Goal: Feedback & Contribution: Leave review/rating

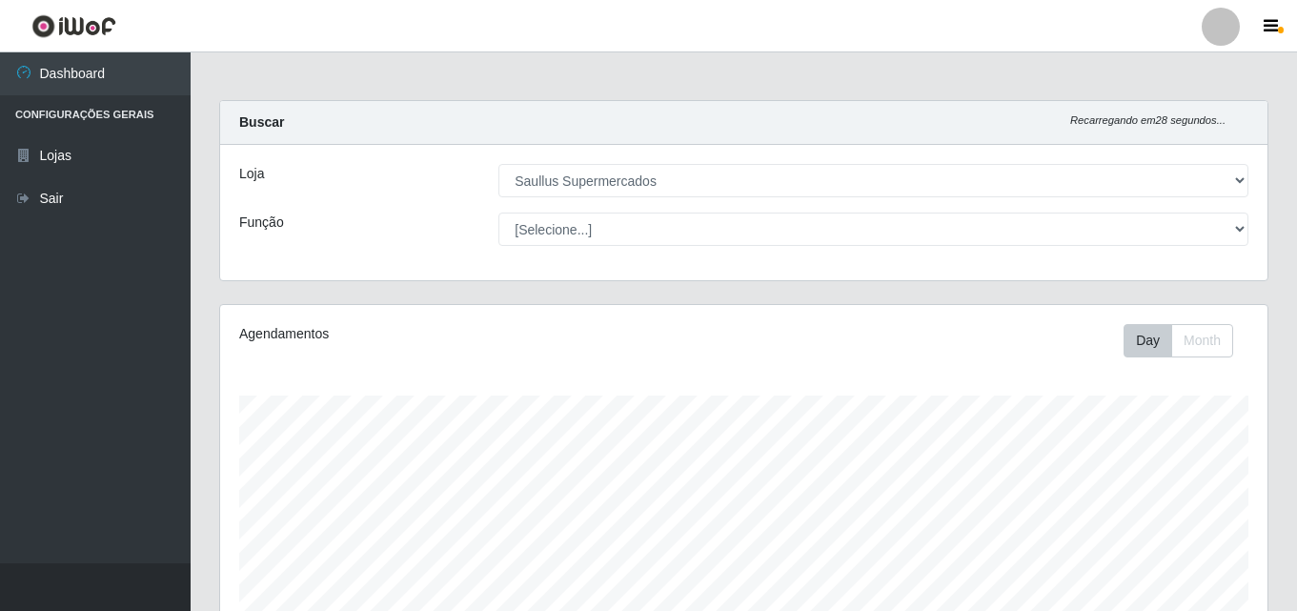
select select "423"
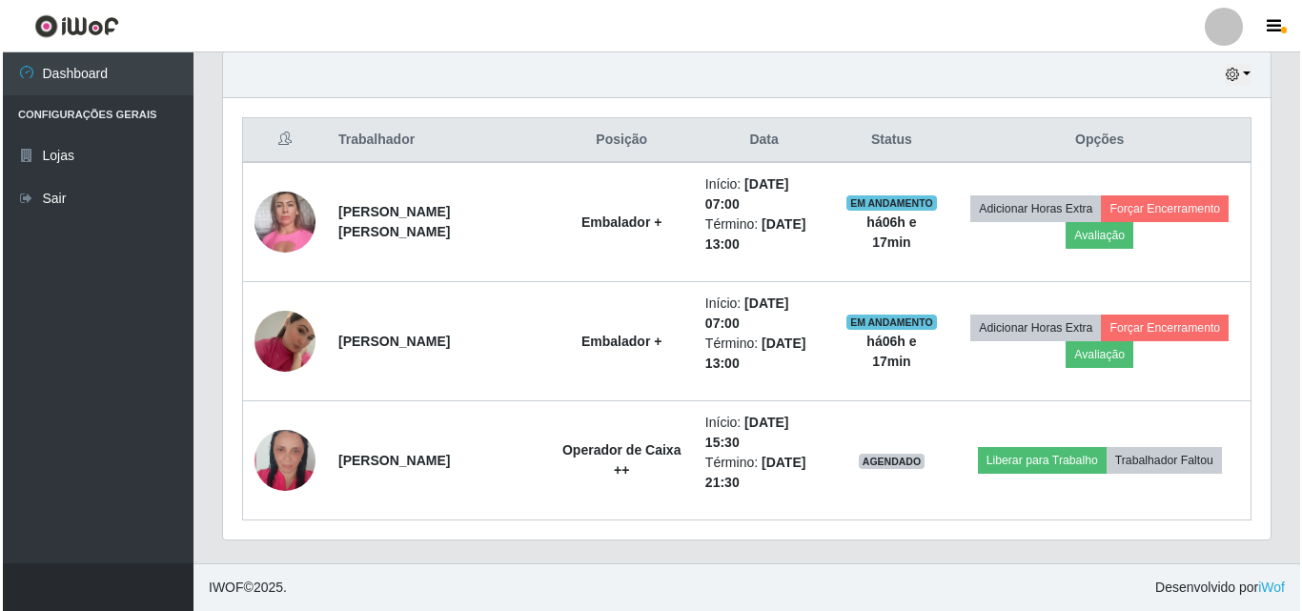
scroll to position [396, 1047]
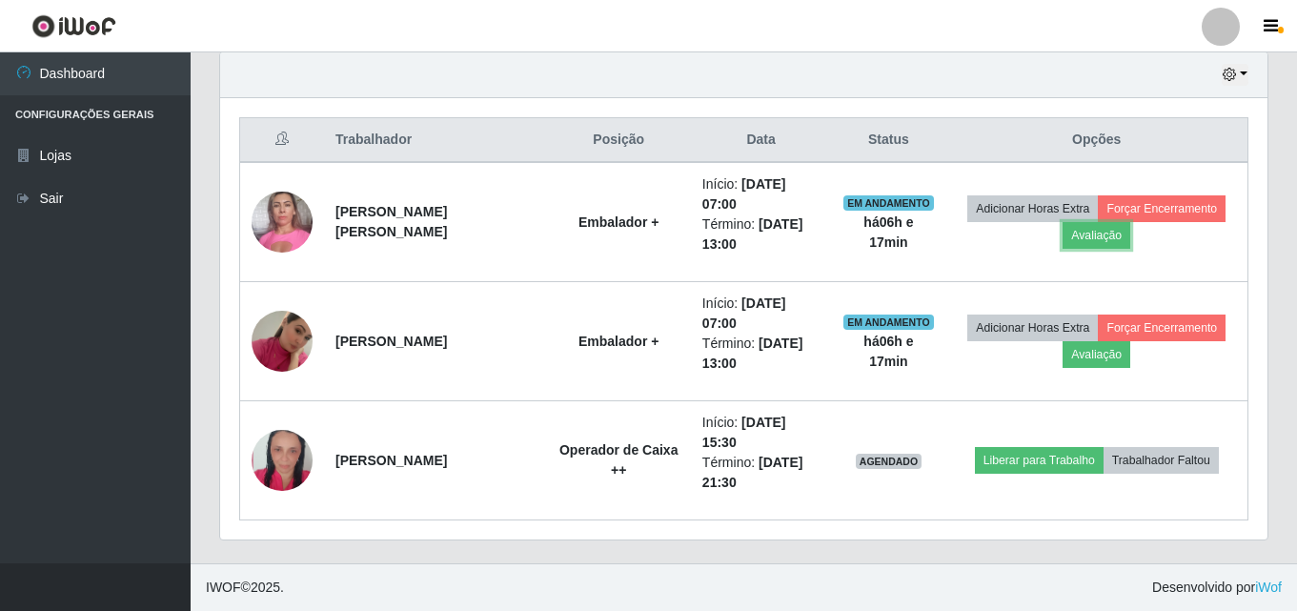
click at [1074, 238] on button "Avaliação" at bounding box center [1097, 235] width 68 height 27
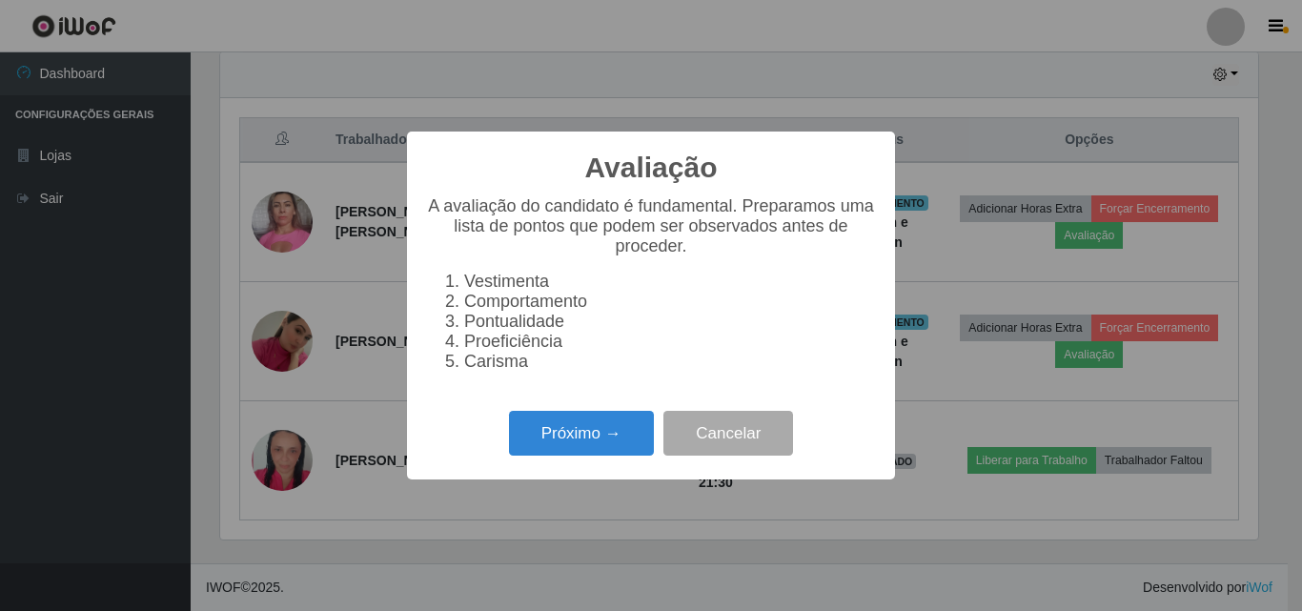
scroll to position [396, 1038]
click at [607, 443] on button "Próximo →" at bounding box center [581, 433] width 145 height 45
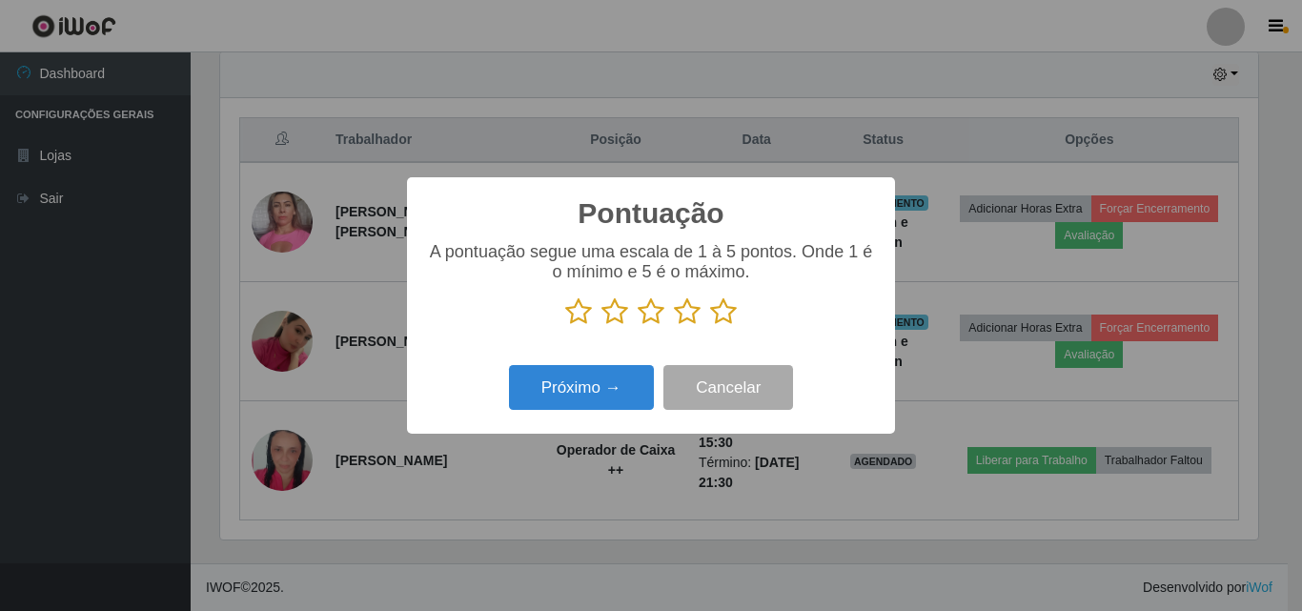
scroll to position [952629, 951986]
click at [727, 314] on icon at bounding box center [723, 311] width 27 height 29
click at [710, 326] on input "radio" at bounding box center [710, 326] width 0 height 0
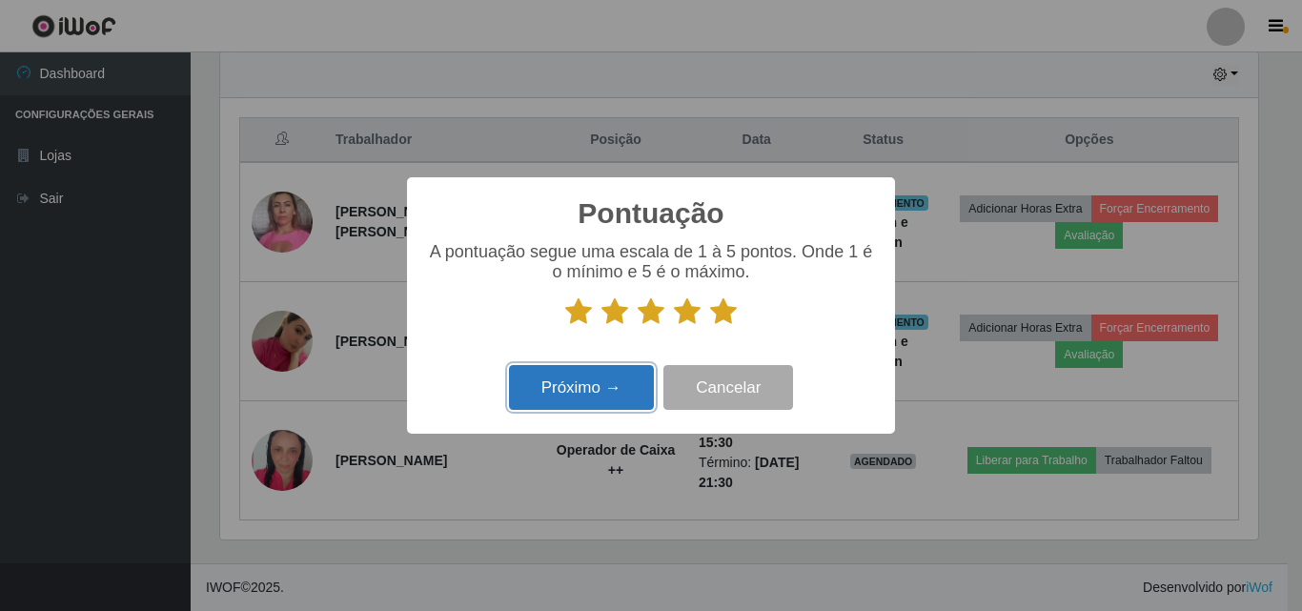
click at [618, 377] on button "Próximo →" at bounding box center [581, 387] width 145 height 45
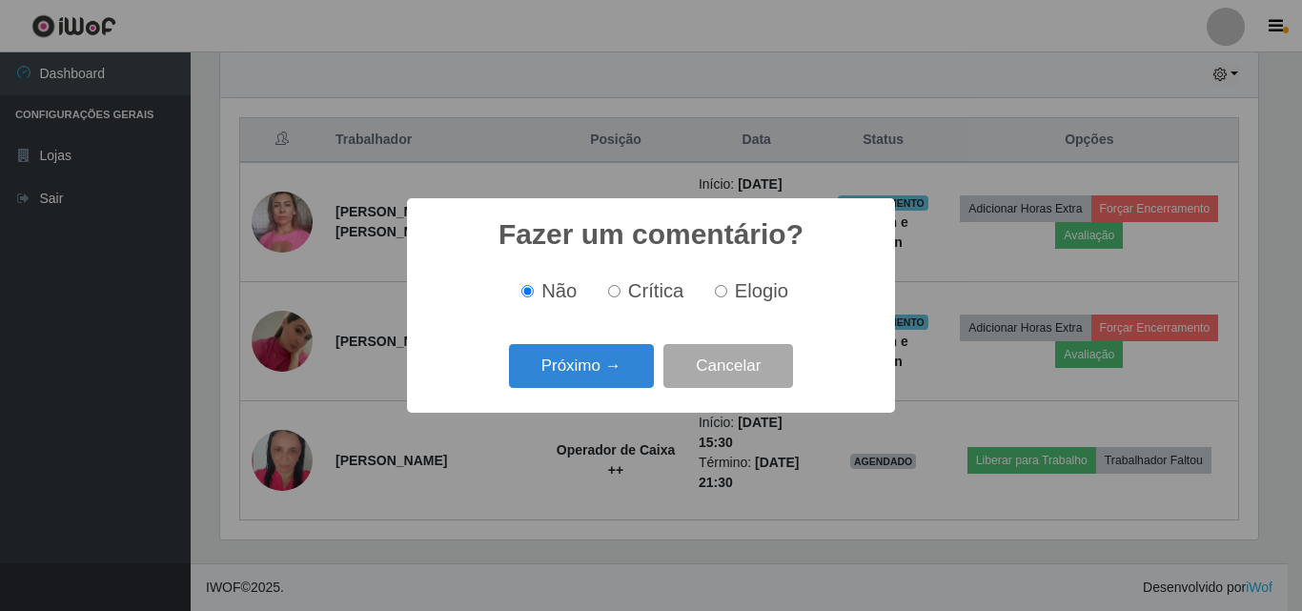
click at [618, 377] on button "Próximo →" at bounding box center [581, 366] width 145 height 45
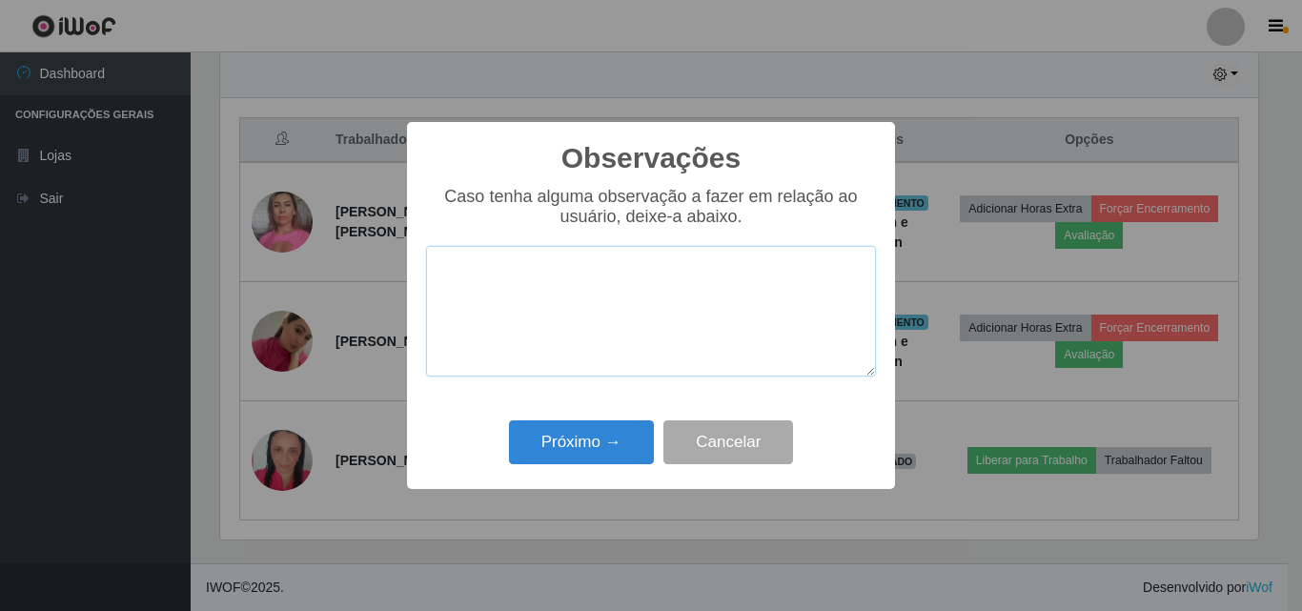
click at [636, 313] on textarea at bounding box center [651, 311] width 450 height 131
type textarea "p"
drag, startPoint x: 612, startPoint y: 288, endPoint x: 443, endPoint y: 285, distance: 168.7
click at [443, 285] on textarea "otima profissional" at bounding box center [651, 311] width 450 height 131
type textarea "otima profissional"
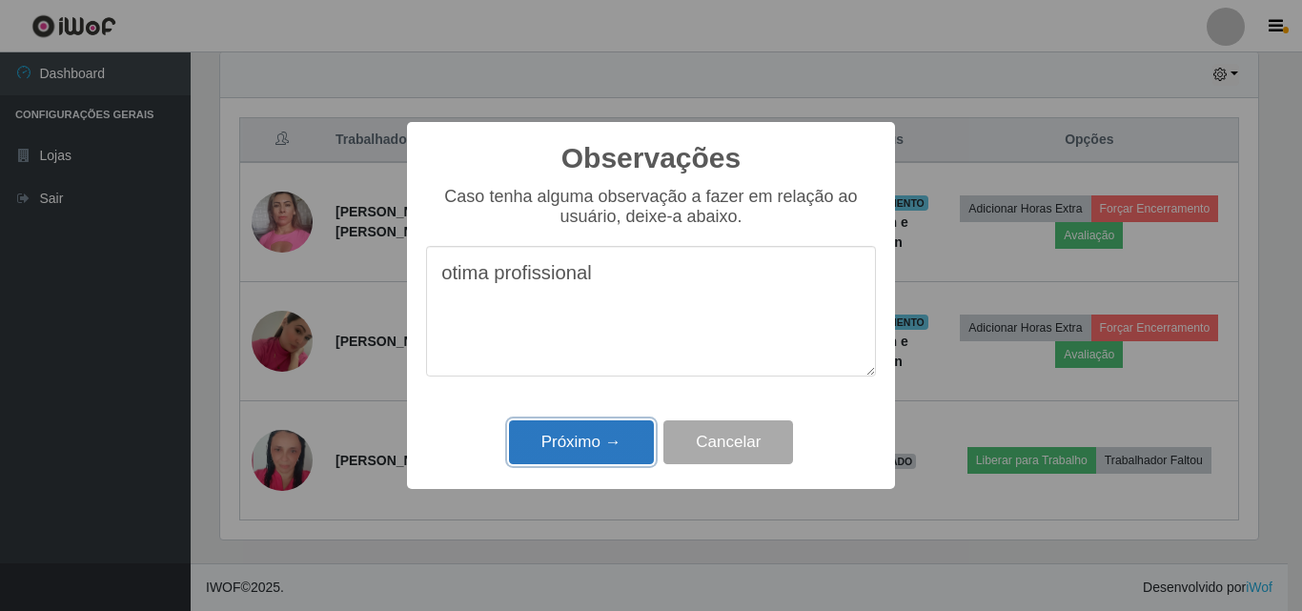
click at [595, 445] on button "Próximo →" at bounding box center [581, 442] width 145 height 45
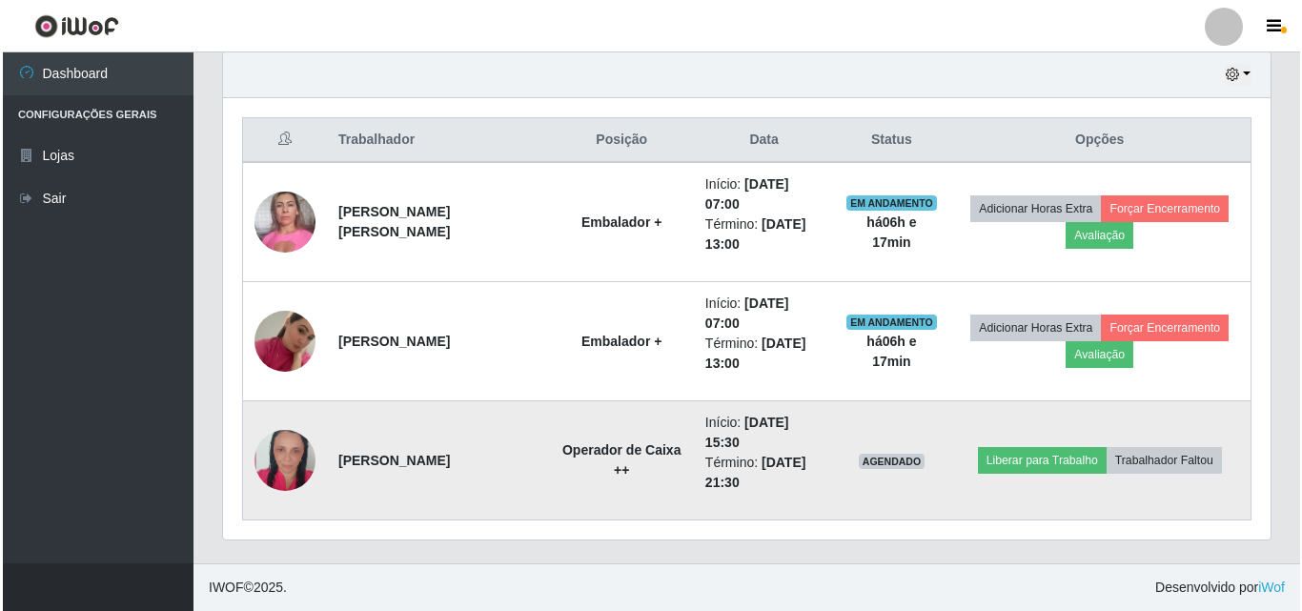
scroll to position [396, 1047]
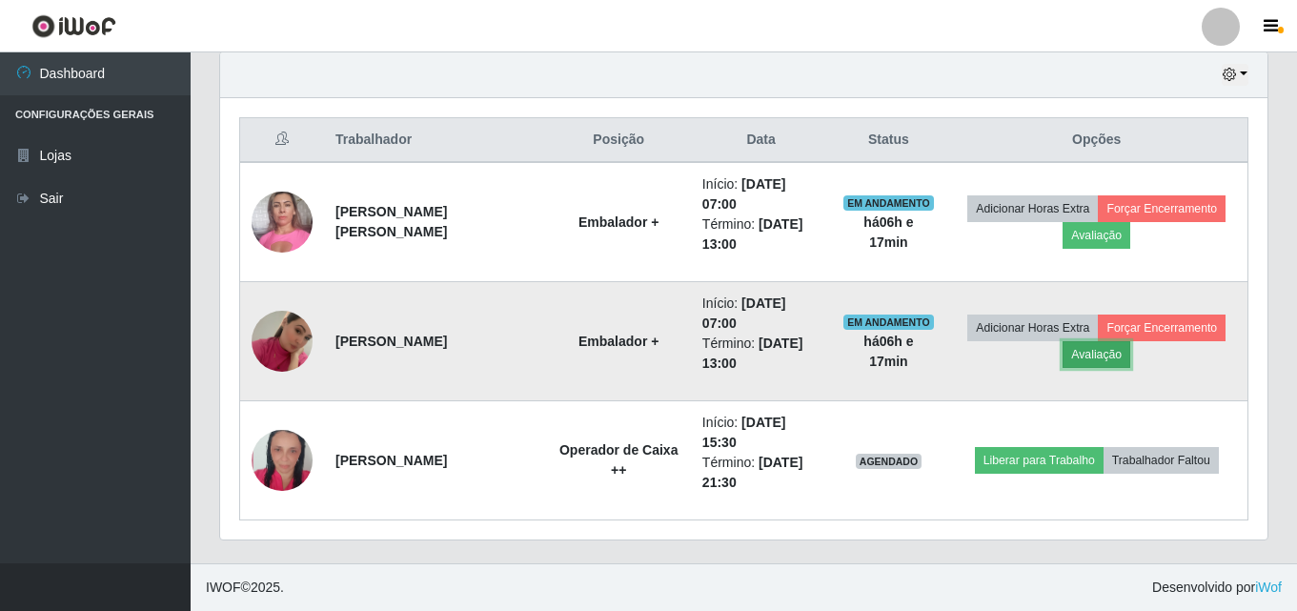
click at [1114, 359] on button "Avaliação" at bounding box center [1097, 354] width 68 height 27
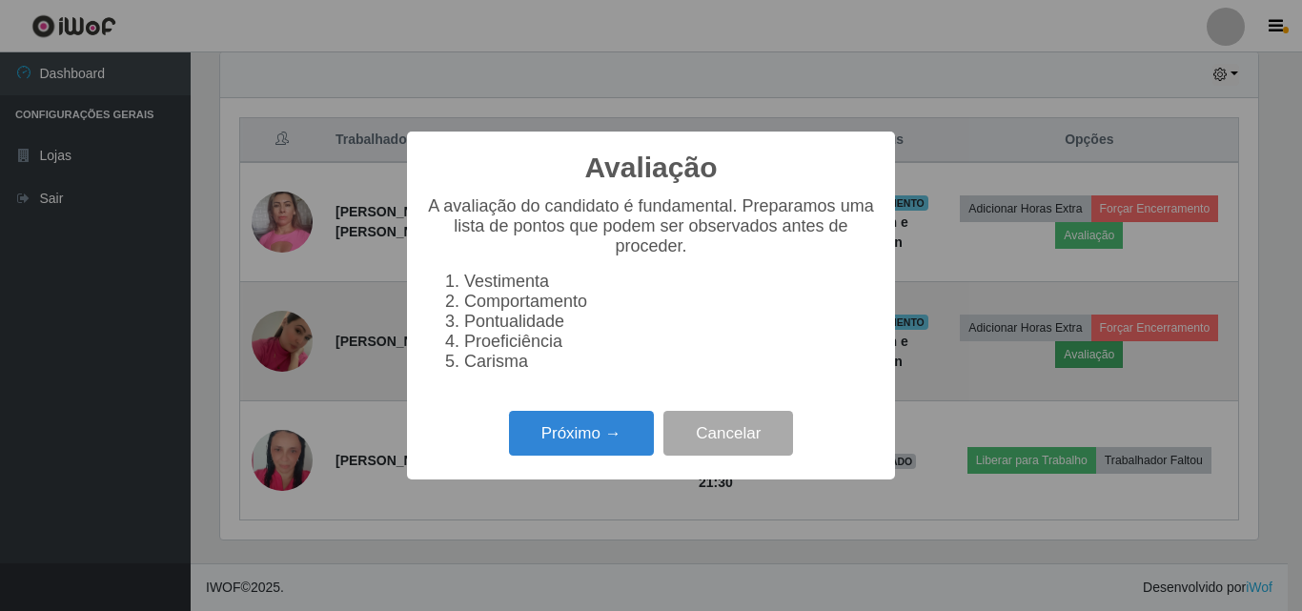
scroll to position [396, 1038]
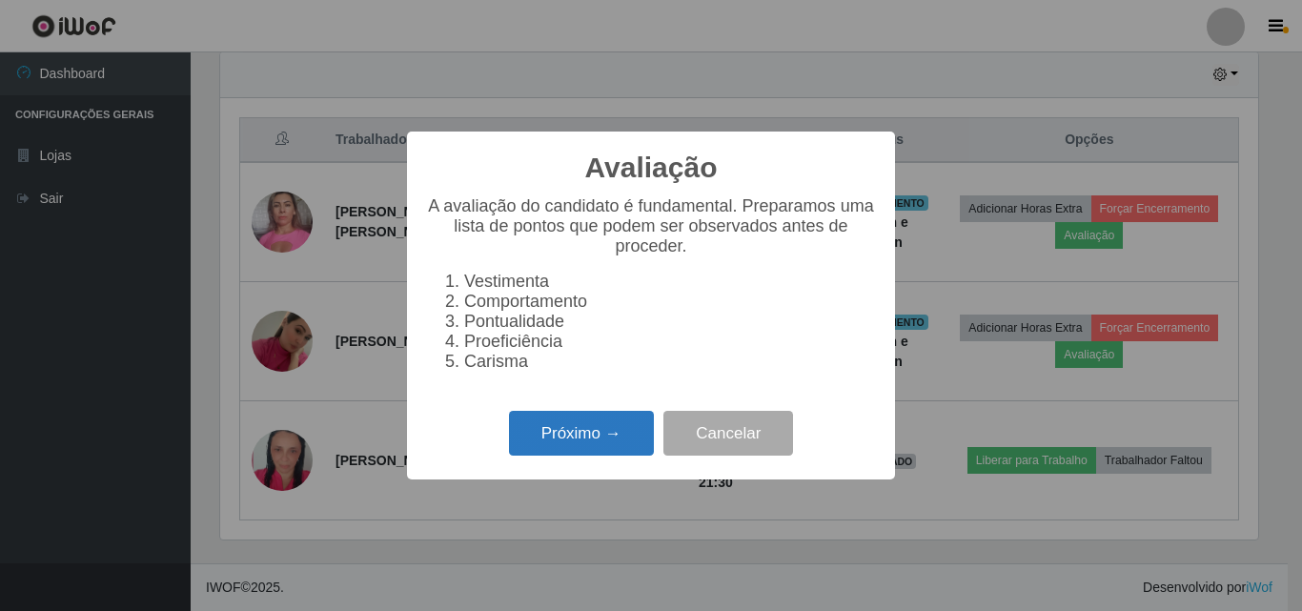
click at [547, 443] on button "Próximo →" at bounding box center [581, 433] width 145 height 45
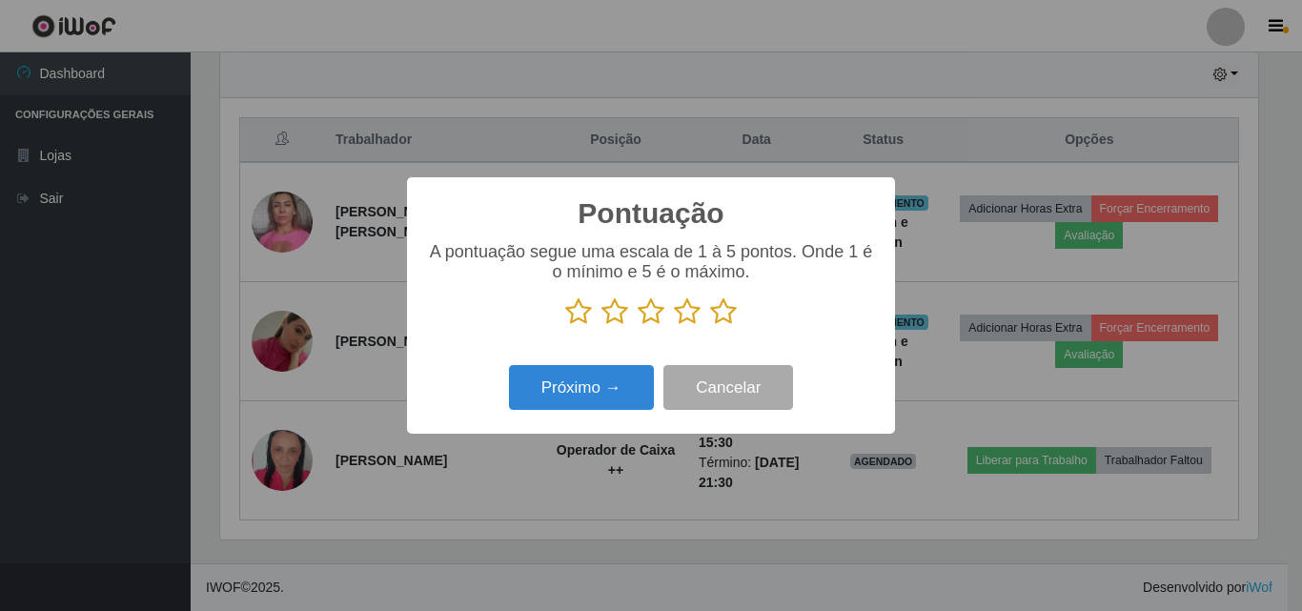
click at [720, 319] on icon at bounding box center [723, 311] width 27 height 29
click at [710, 326] on input "radio" at bounding box center [710, 326] width 0 height 0
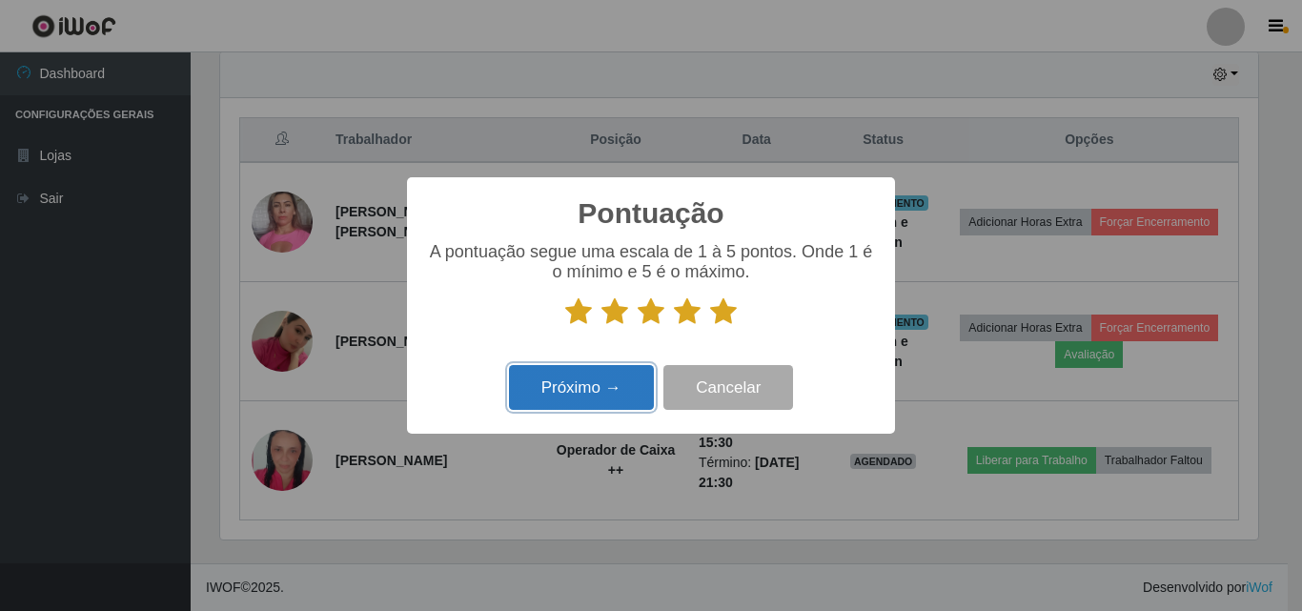
click at [575, 401] on button "Próximo →" at bounding box center [581, 387] width 145 height 45
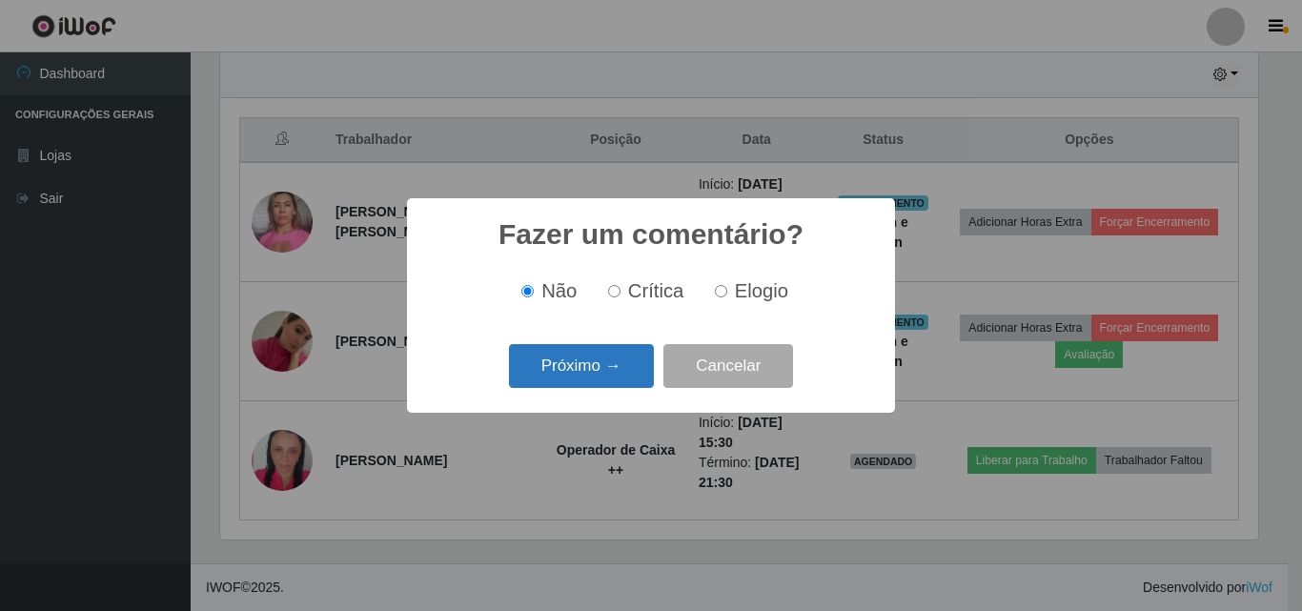
click at [601, 370] on button "Próximo →" at bounding box center [581, 366] width 145 height 45
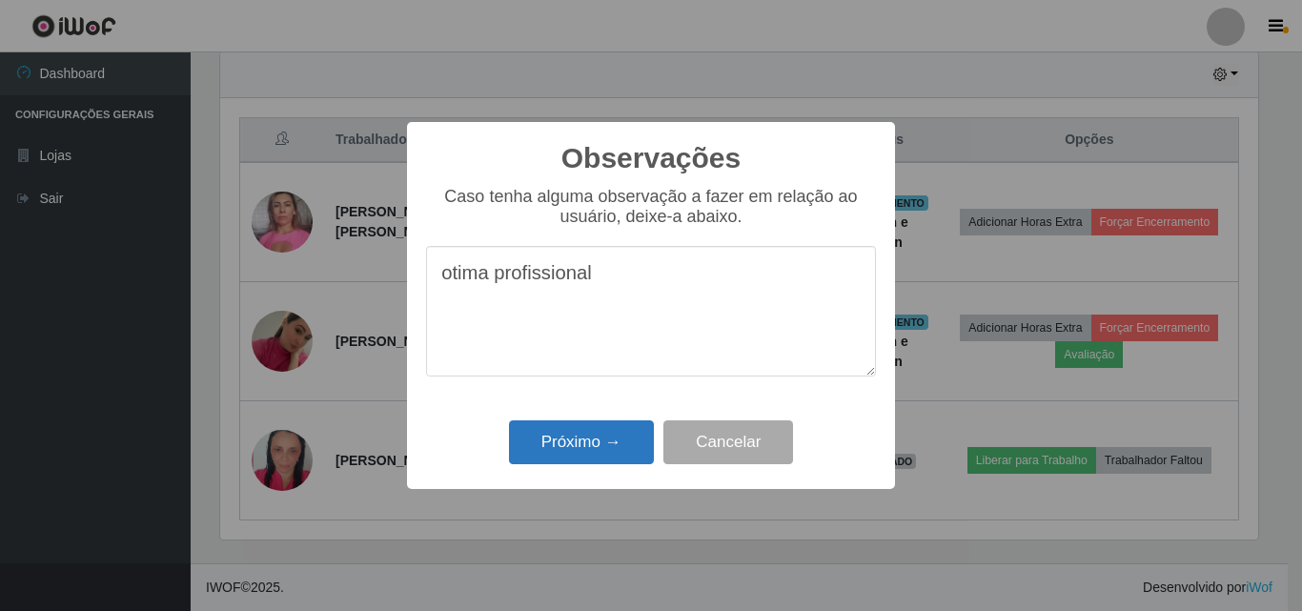
type textarea "otima profissional"
click at [538, 432] on button "Próximo →" at bounding box center [581, 442] width 145 height 45
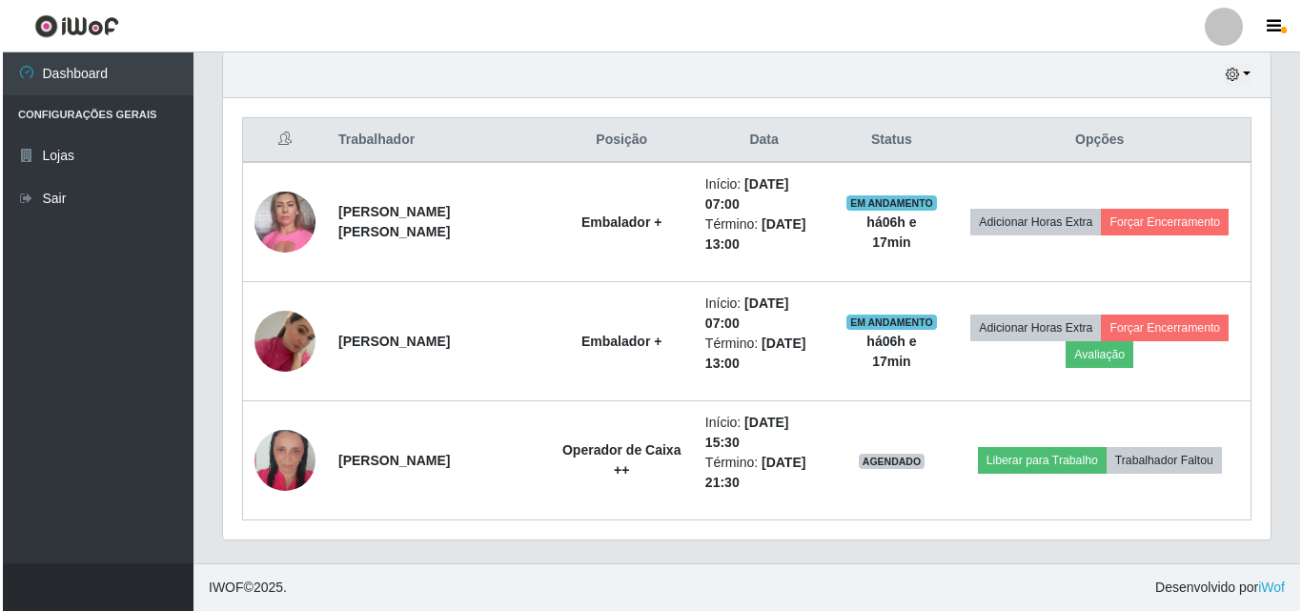
scroll to position [396, 1047]
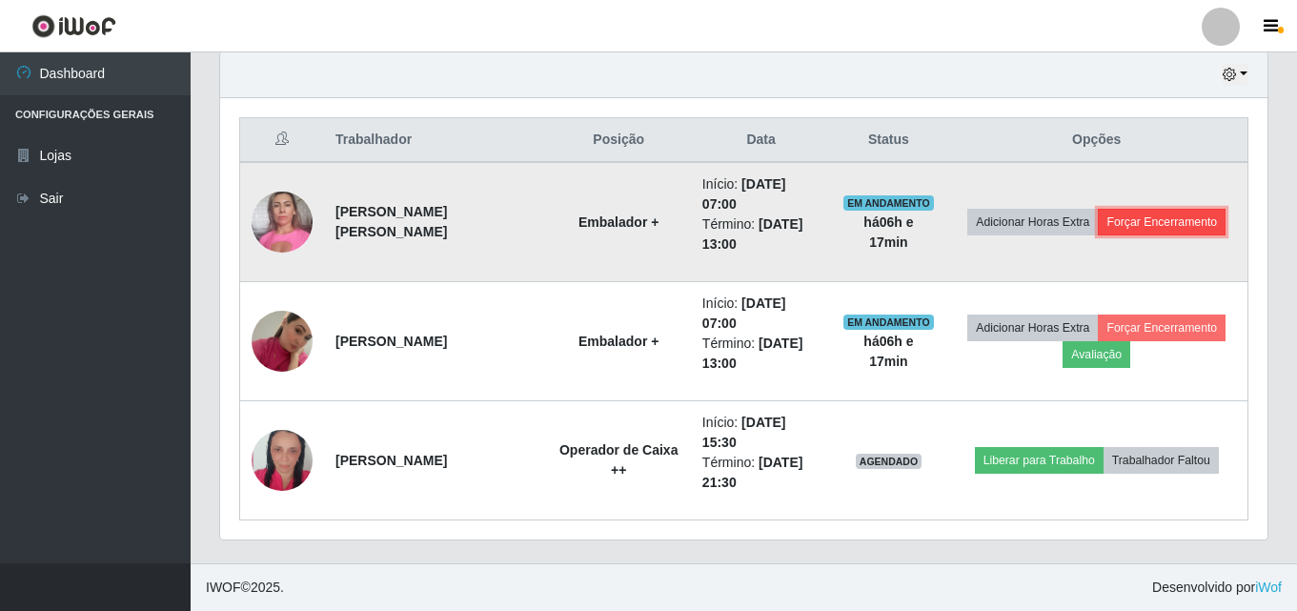
click at [1126, 223] on button "Forçar Encerramento" at bounding box center [1162, 222] width 128 height 27
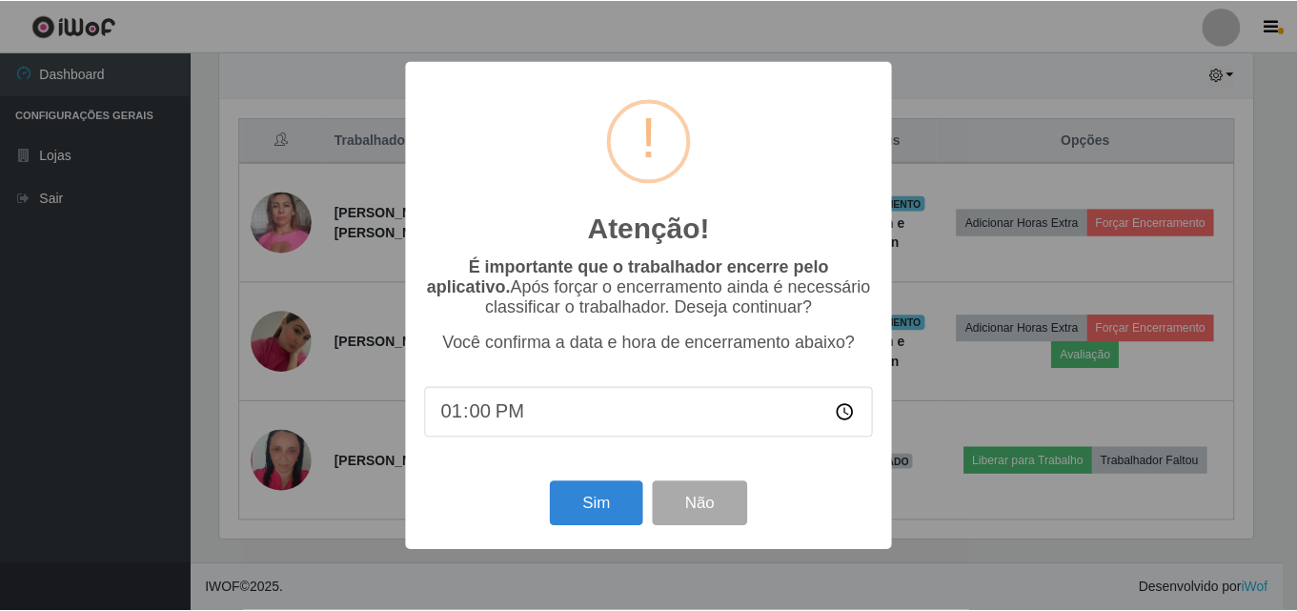
scroll to position [396, 1038]
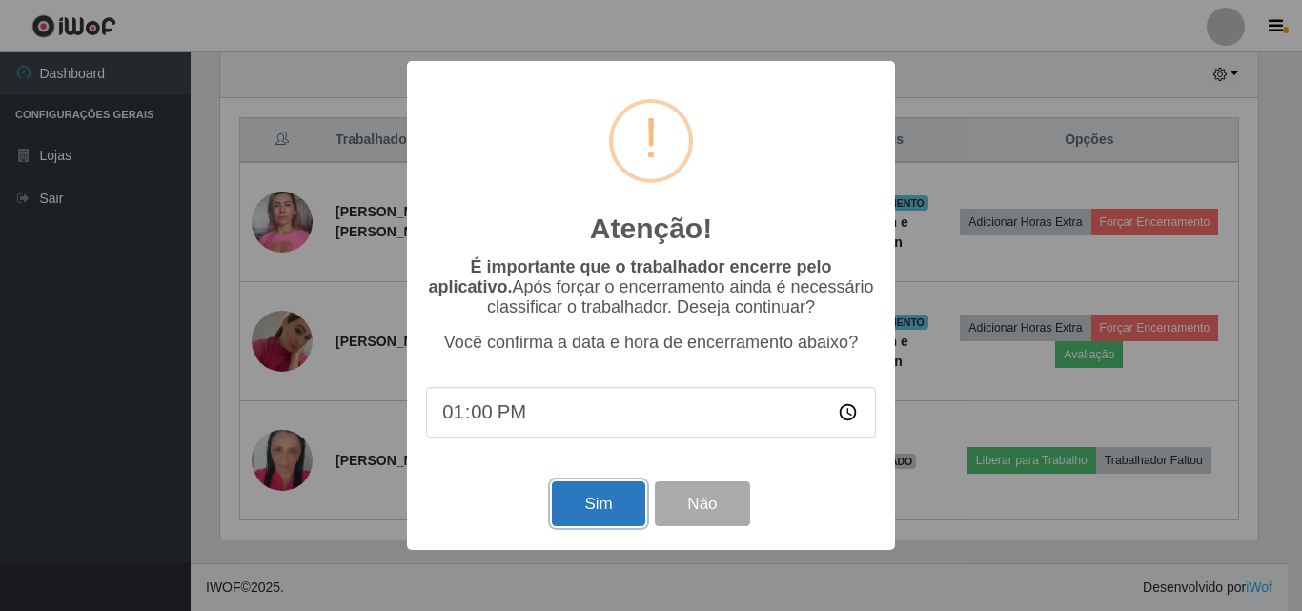
click at [580, 505] on button "Sim" at bounding box center [598, 503] width 92 height 45
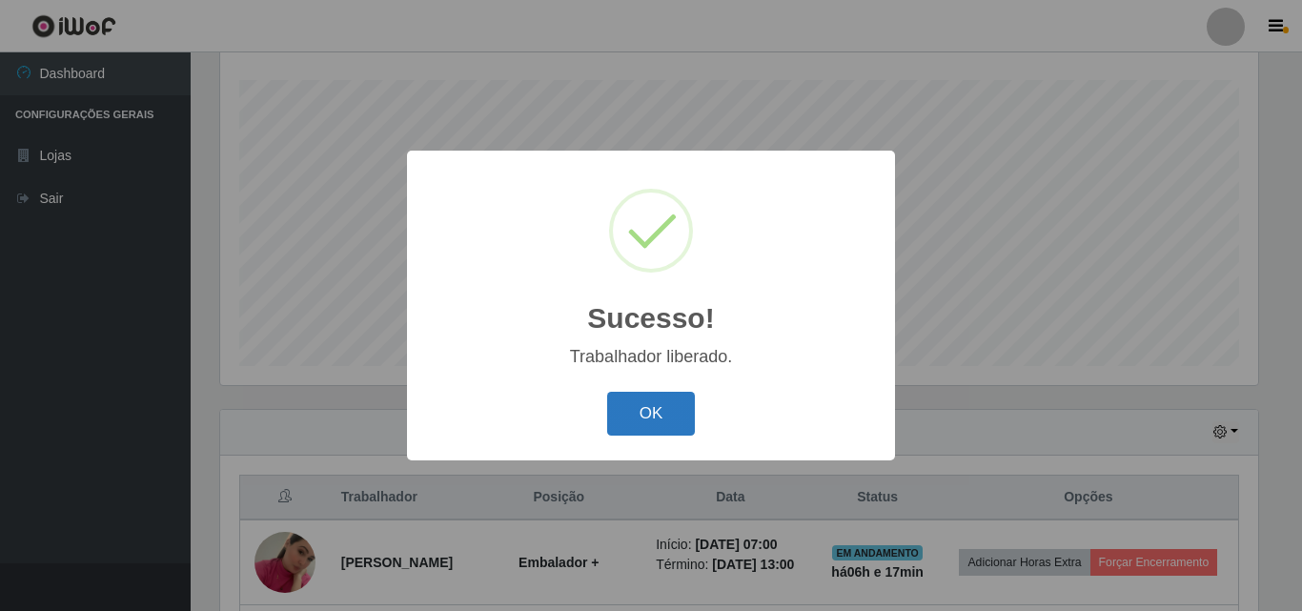
click at [610, 418] on button "OK" at bounding box center [651, 414] width 89 height 45
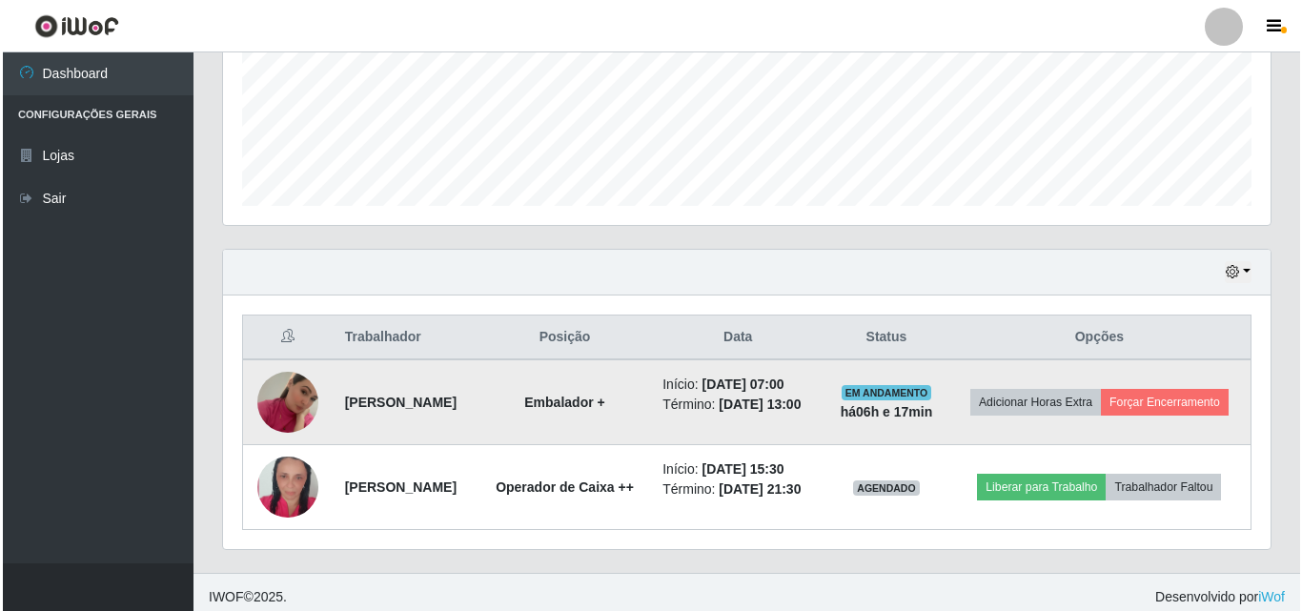
scroll to position [506, 0]
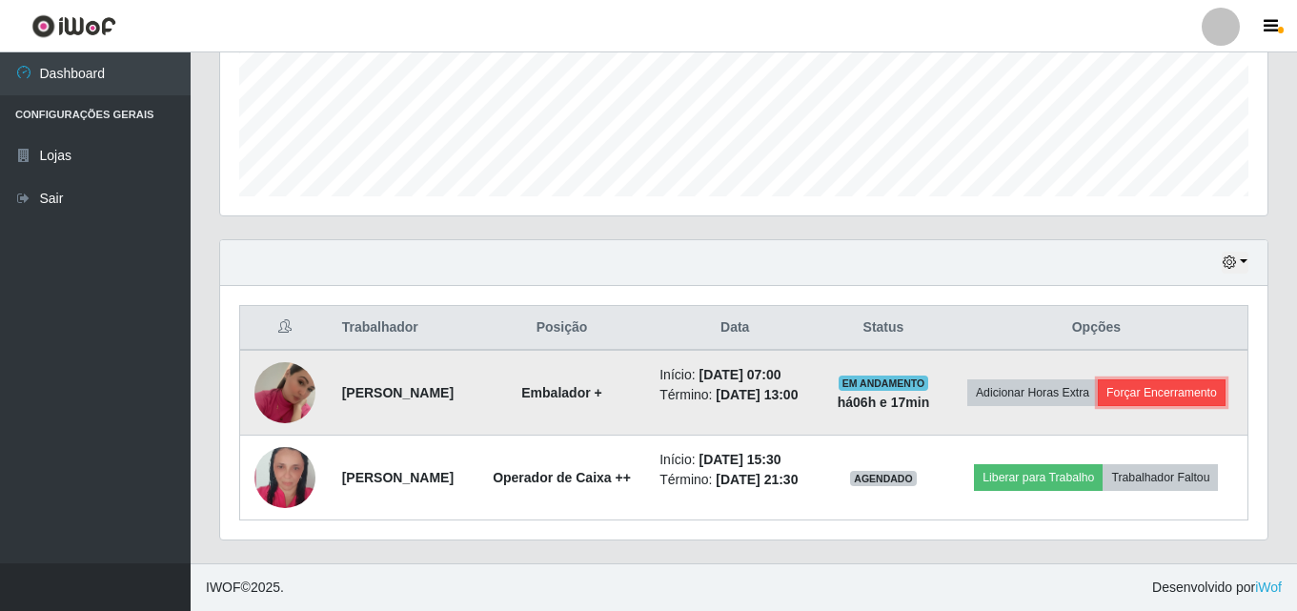
click at [1098, 387] on button "Forçar Encerramento" at bounding box center [1162, 392] width 128 height 27
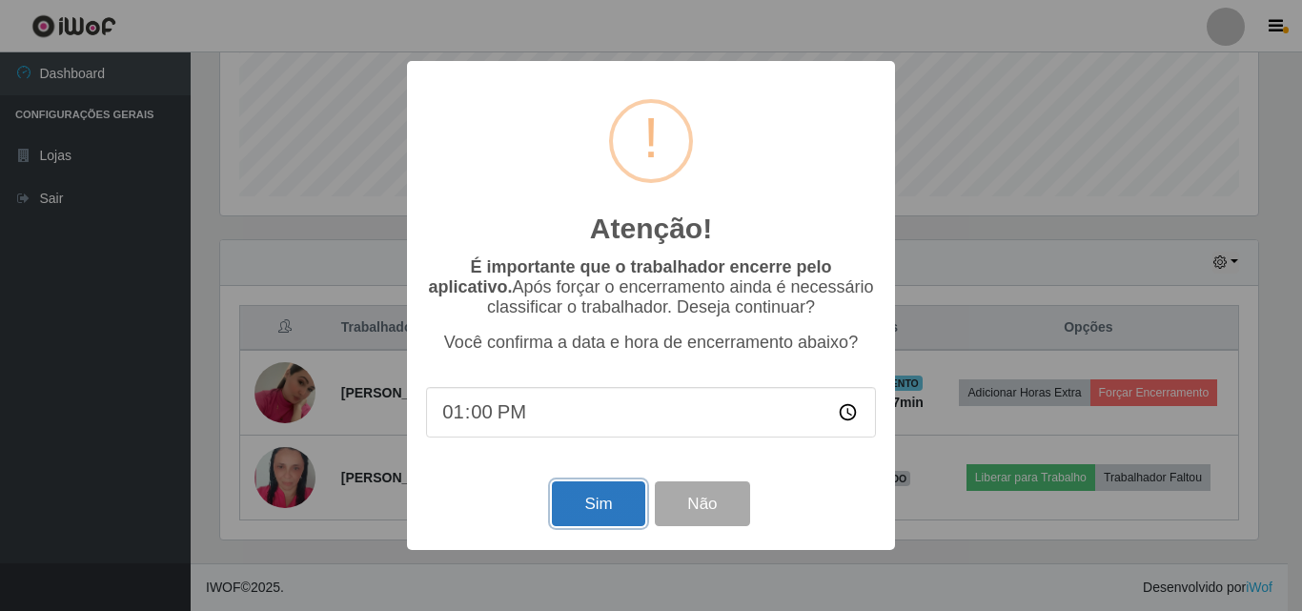
click at [619, 500] on button "Sim" at bounding box center [598, 503] width 92 height 45
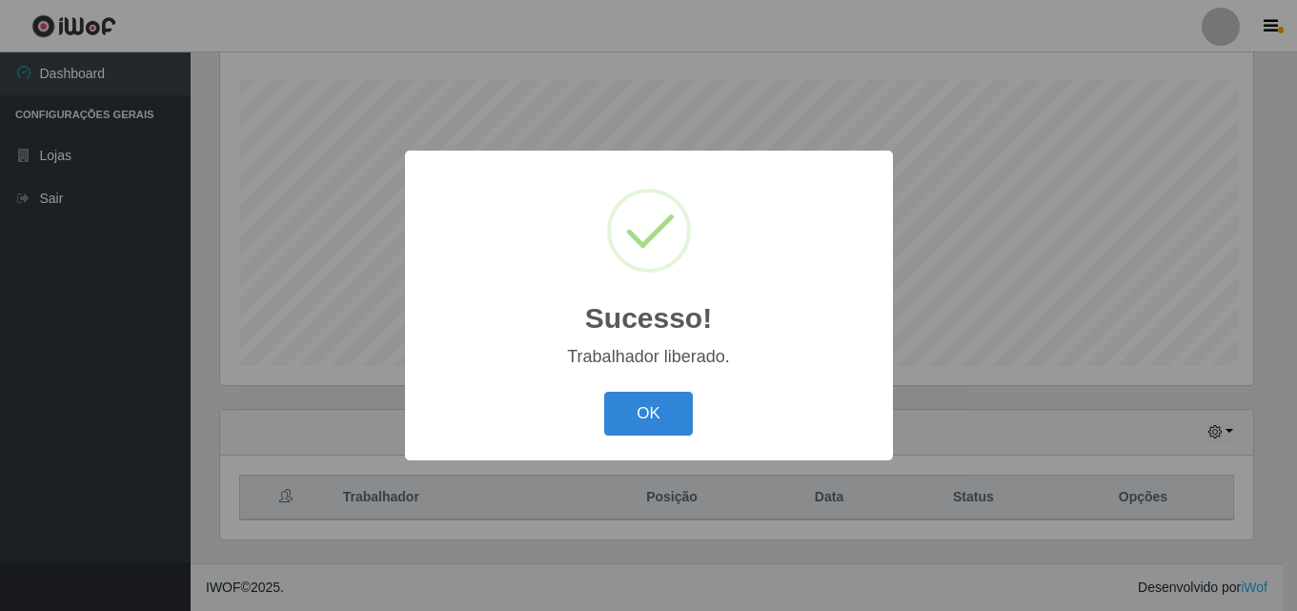
scroll to position [0, 0]
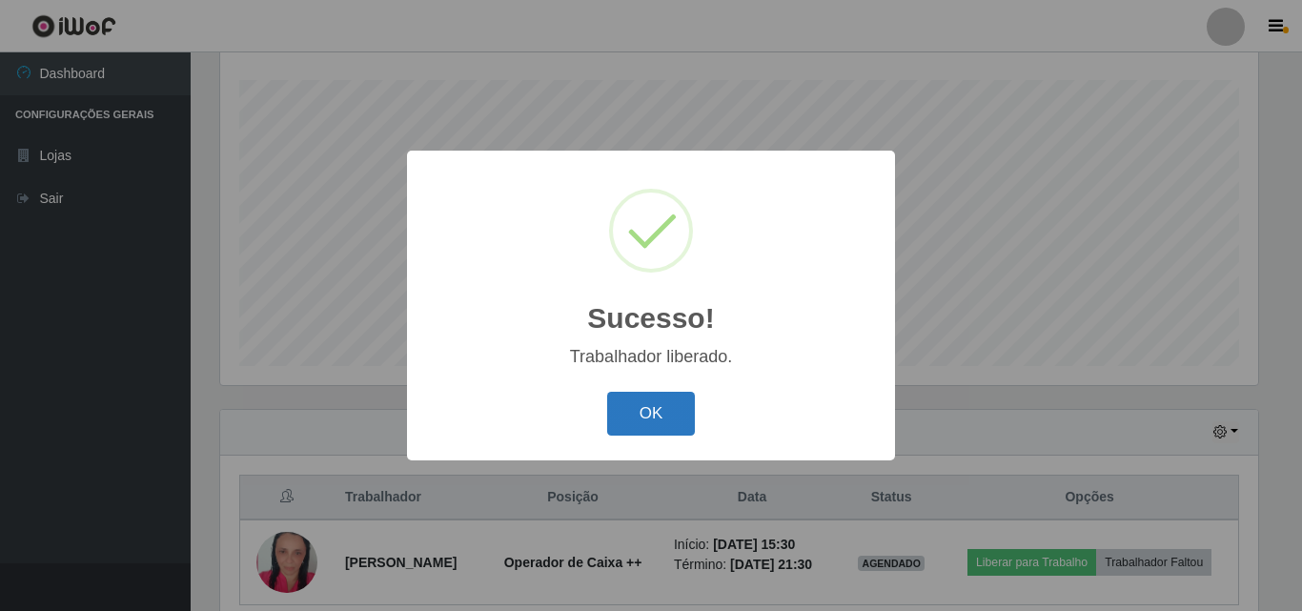
click at [634, 413] on button "OK" at bounding box center [651, 414] width 89 height 45
